Goal: Obtain resource: Download file/media

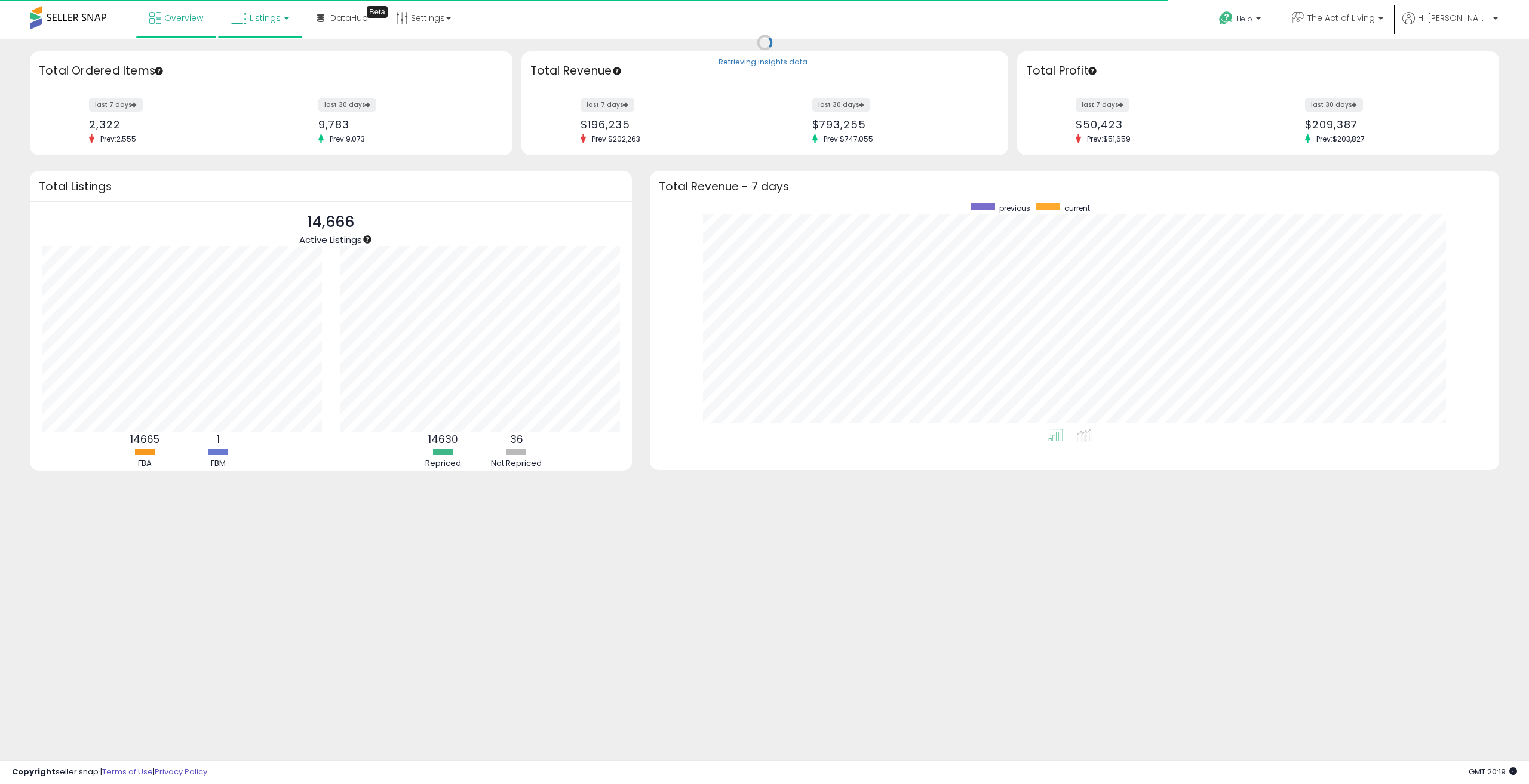
scroll to position [225, 826]
click at [284, 18] on b at bounding box center [287, 18] width 5 height 2
click at [264, 56] on icon at bounding box center [270, 59] width 52 height 16
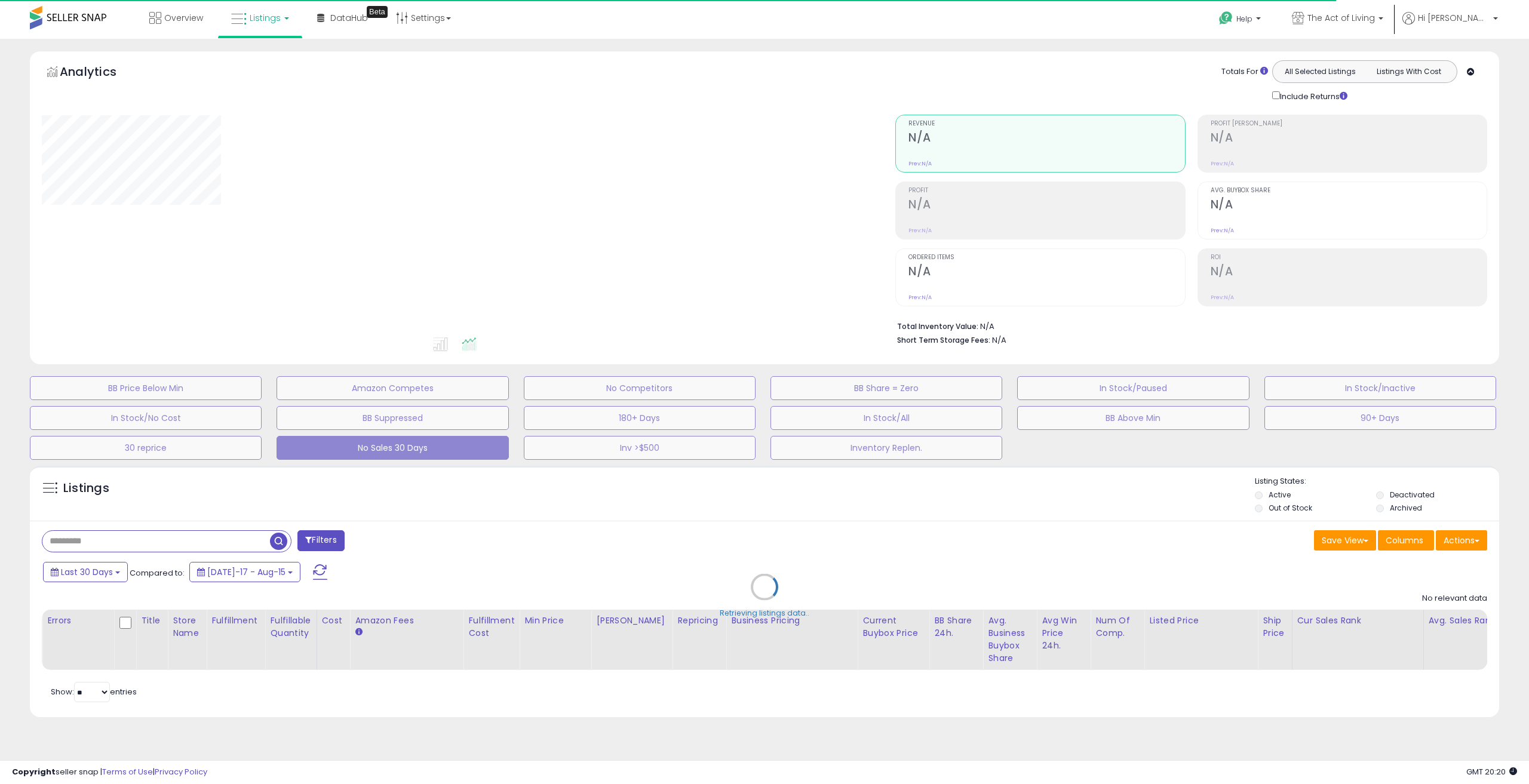
click at [265, 17] on span "Listings" at bounding box center [265, 18] width 31 height 12
click at [265, 98] on icon at bounding box center [270, 105] width 63 height 18
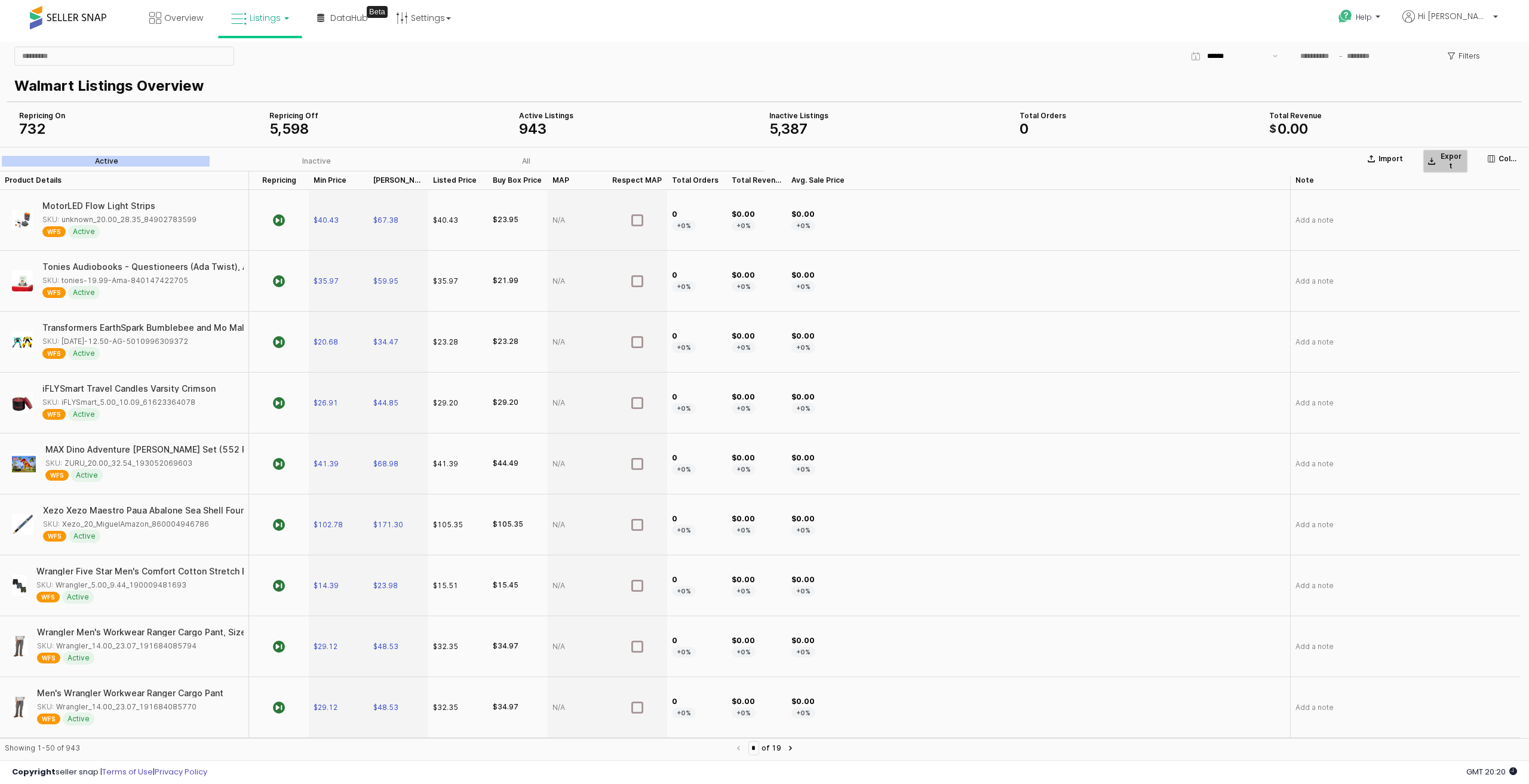
click at [1455, 159] on p "Export" at bounding box center [1451, 161] width 24 height 19
